Goal: Task Accomplishment & Management: Manage account settings

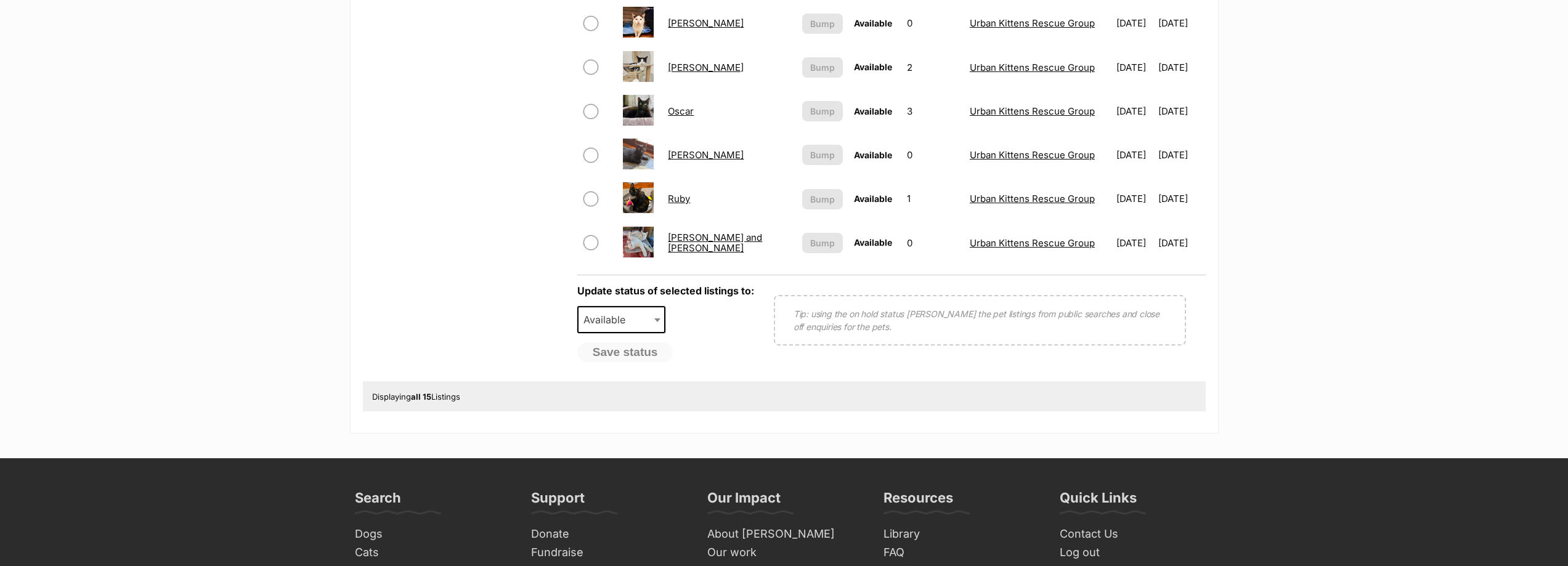
scroll to position [612, 0]
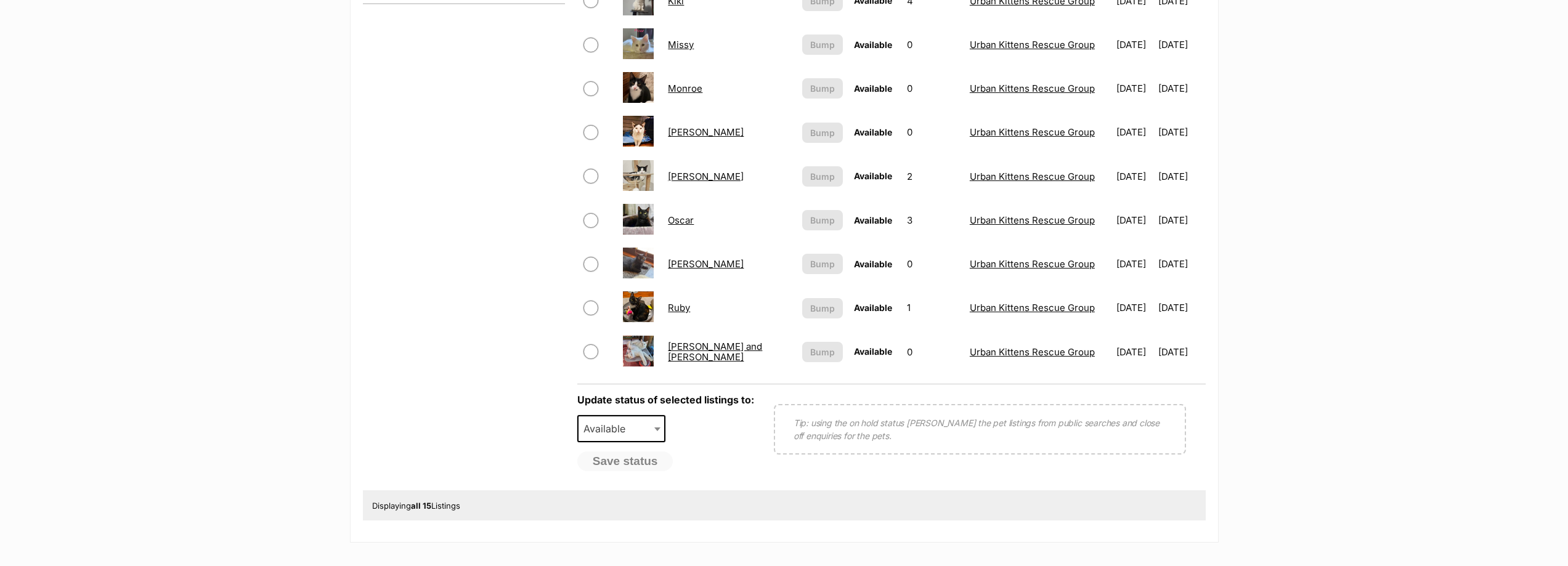
click at [708, 352] on link "[PERSON_NAME] and [PERSON_NAME]" at bounding box center [715, 351] width 94 height 22
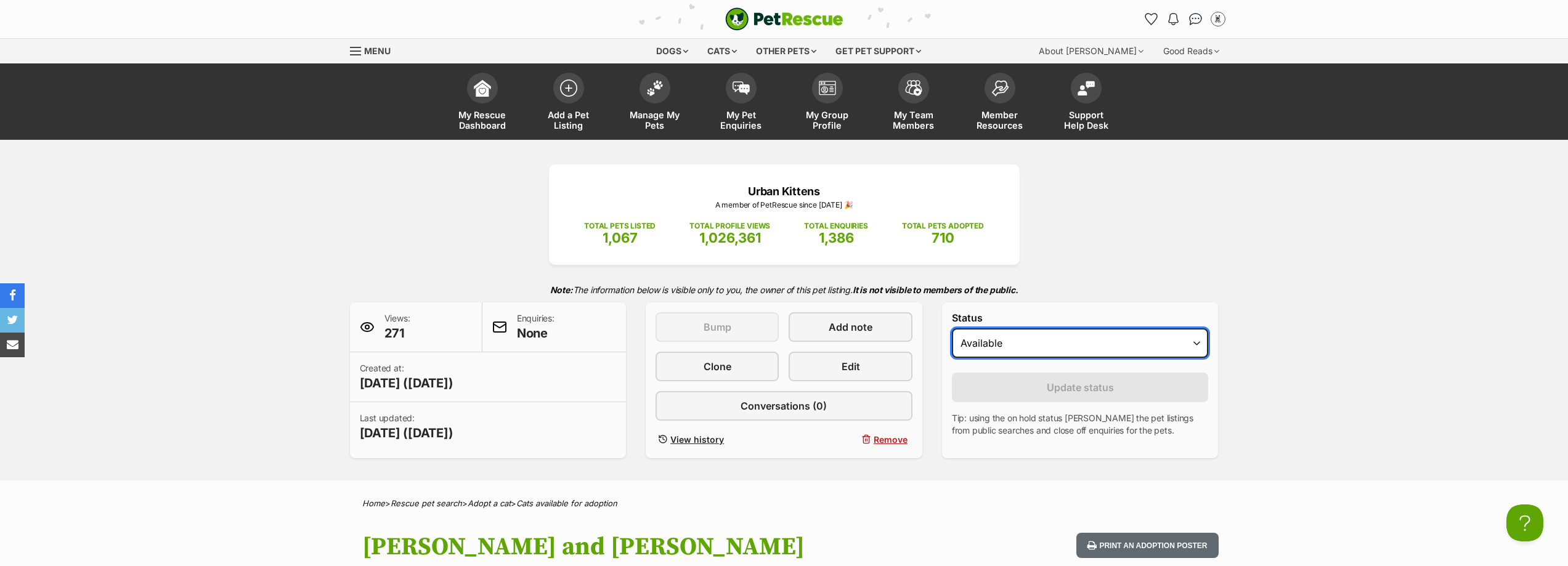
click at [1051, 343] on select "Draft Available On hold Adopted" at bounding box center [1080, 342] width 257 height 29
select select "on_hold"
click at [952, 328] on select "Draft Available On hold Adopted" at bounding box center [1080, 342] width 257 height 29
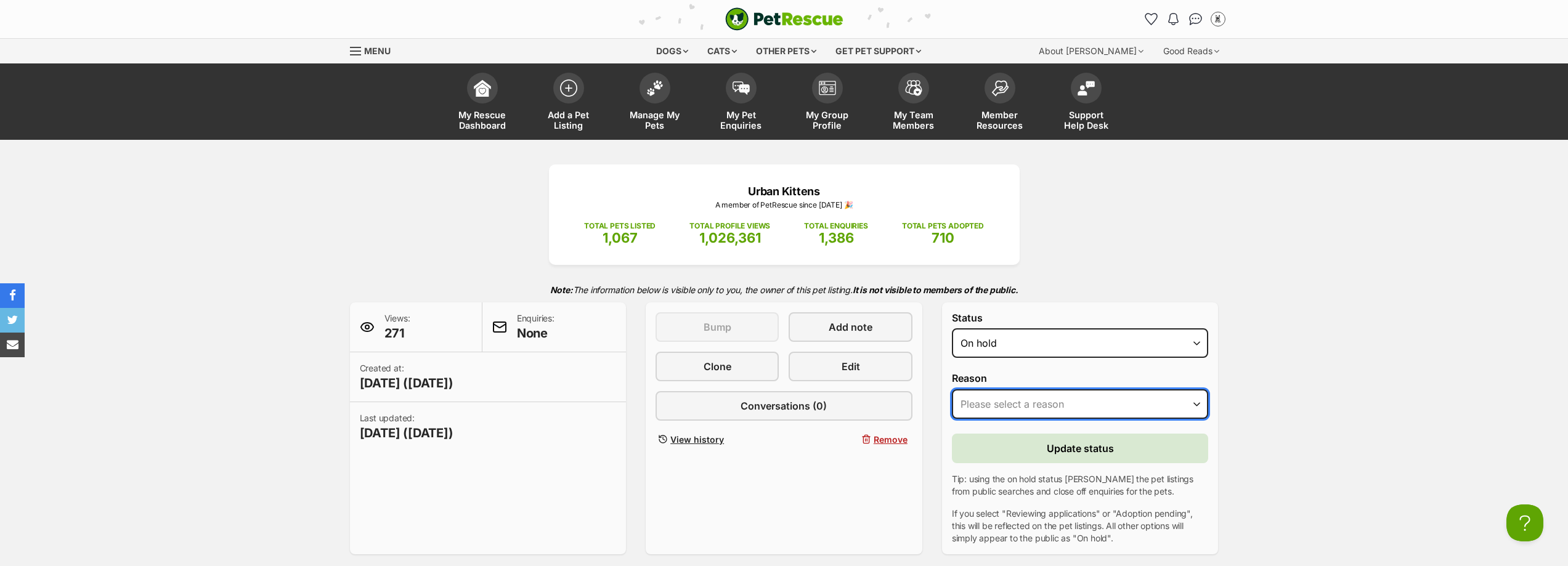
click at [1031, 401] on select "Please select a reason Medical reasons Reviewing applications Adoption pending …" at bounding box center [1080, 403] width 257 height 29
select select "adoption_pending"
click at [952, 389] on select "Please select a reason Medical reasons Reviewing applications Adoption pending …" at bounding box center [1080, 403] width 257 height 29
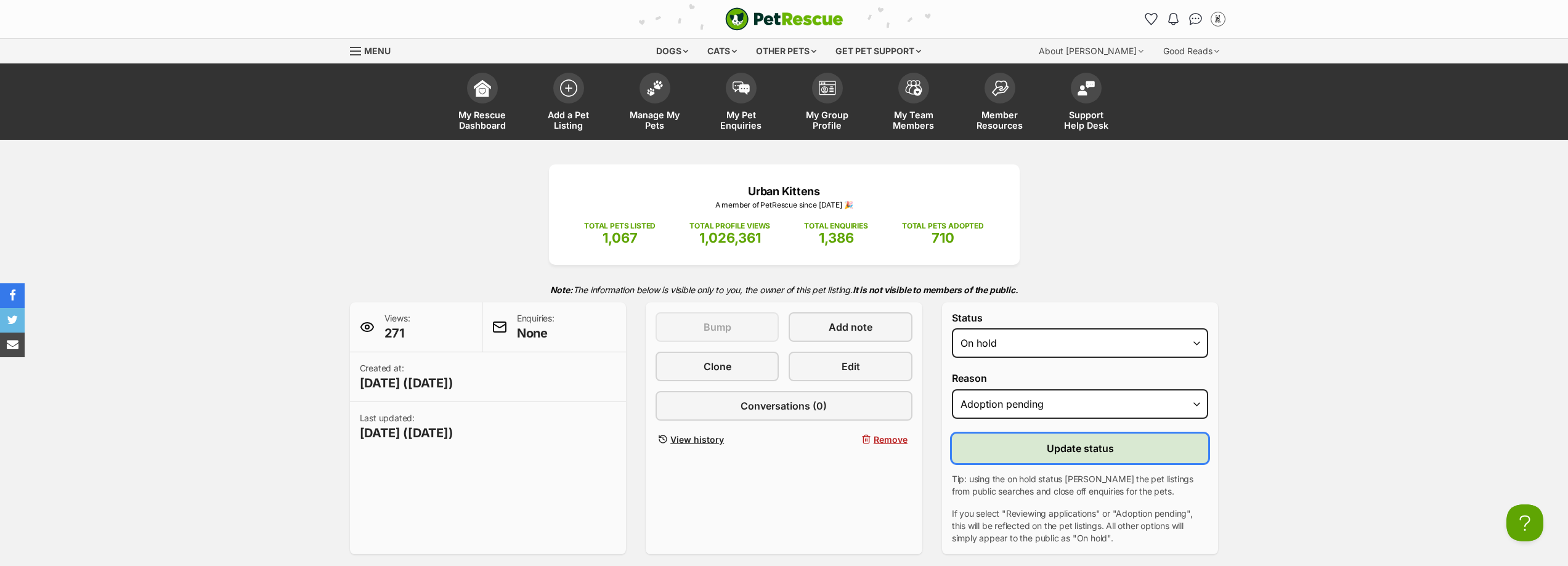
click at [1056, 445] on span "Update status" at bounding box center [1080, 448] width 67 height 15
